Goal: Information Seeking & Learning: Check status

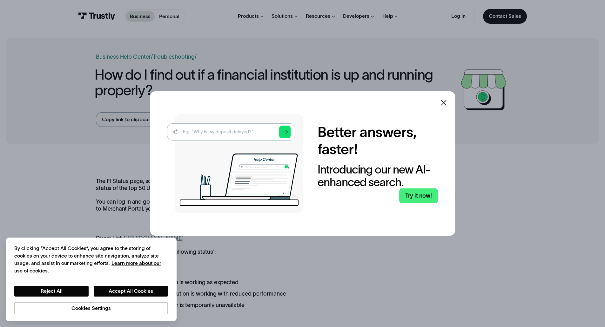
drag, startPoint x: 532, startPoint y: 124, endPoint x: 527, endPoint y: 137, distance: 13.8
click at [532, 126] on div at bounding box center [302, 163] width 605 height 327
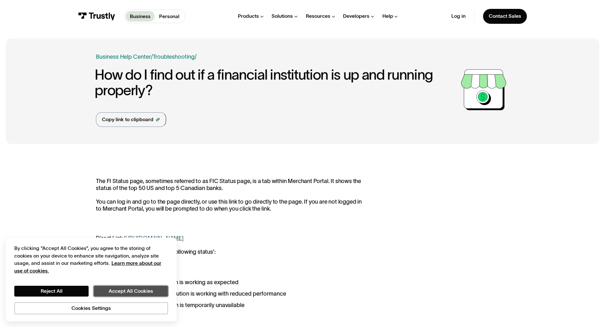
click at [136, 295] on button "Accept All Cookies" at bounding box center [131, 291] width 74 height 11
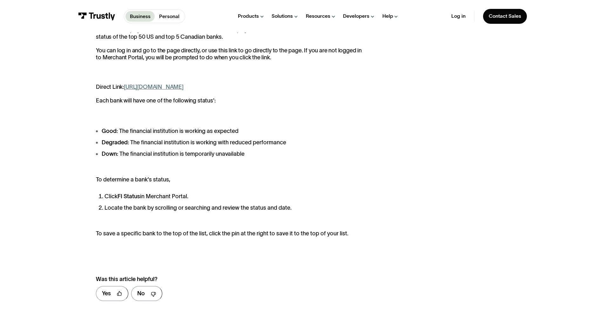
scroll to position [95, 0]
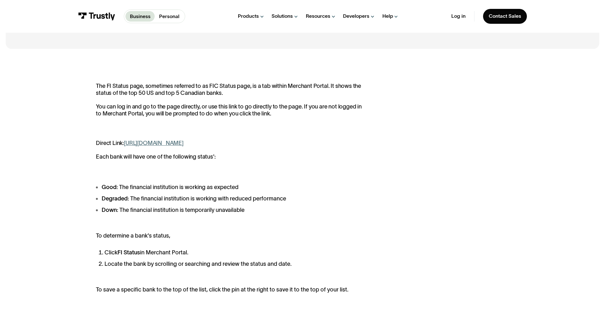
click at [183, 141] on link "[URL][DOMAIN_NAME]" at bounding box center [154, 143] width 60 height 6
